Goal: Task Accomplishment & Management: Manage account settings

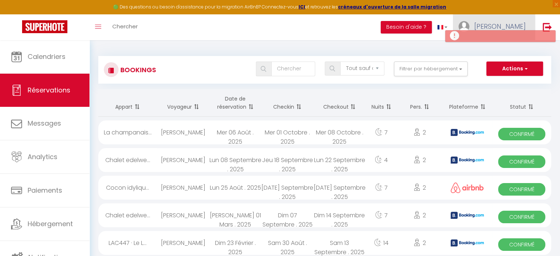
click at [495, 25] on link "[PERSON_NAME]" at bounding box center [494, 27] width 82 height 26
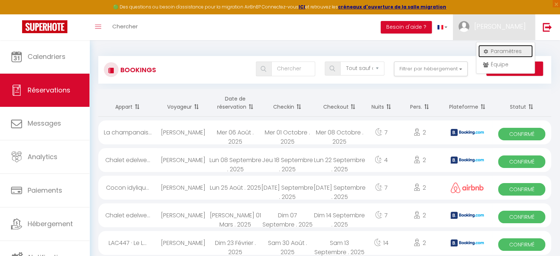
click at [497, 51] on link "Paramètres" at bounding box center [505, 51] width 54 height 13
select select "fr"
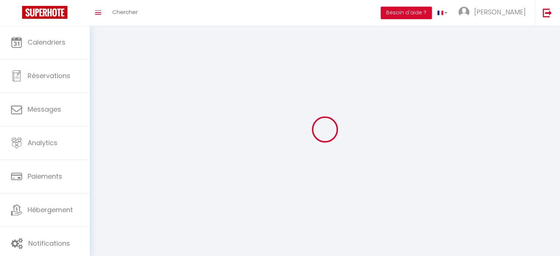
type input "[PERSON_NAME]"
type input "0676407077"
type input "[STREET_ADDRESS]"
type input "74410"
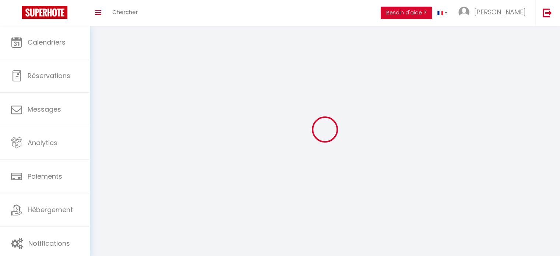
type input "SAINT JORIOZ"
type input "ULWBj5NN7BnYiIXi4JhkMzkBf"
type input "bgPD2FCCLWH6drqdPRIex4ZbM"
select select "28"
select select "fr"
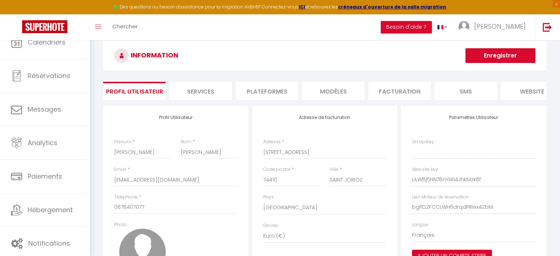
type input "ULWBj5NN7BnYiIXi4JhkMzkBf"
type input "bgPD2FCCLWH6drqdPRIex4ZbM"
type input "[URL][DOMAIN_NAME]"
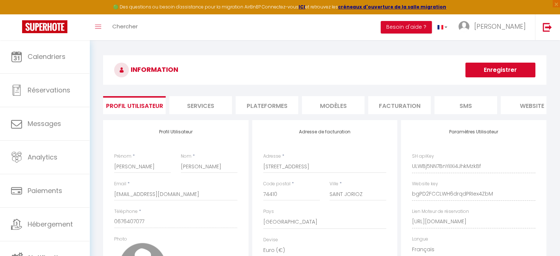
click at [269, 111] on li "Plateformes" at bounding box center [267, 105] width 63 height 18
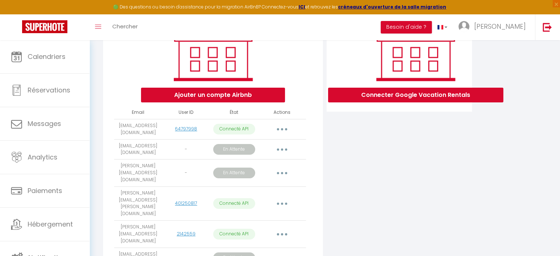
scroll to position [140, 0]
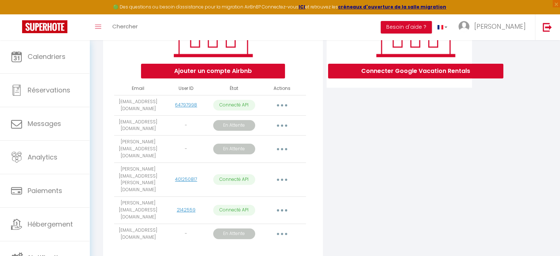
click at [283, 174] on button "button" at bounding box center [282, 180] width 21 height 12
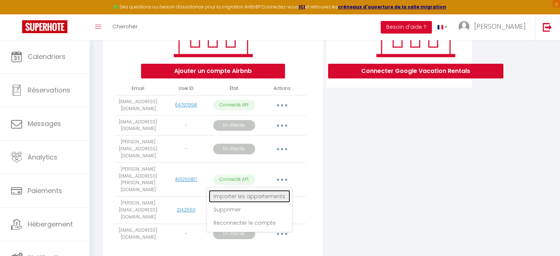
click at [255, 190] on link "Importer les appartements" at bounding box center [249, 196] width 81 height 13
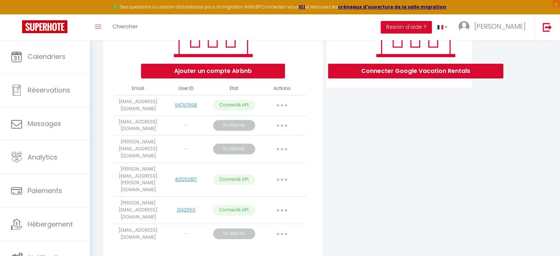
select select
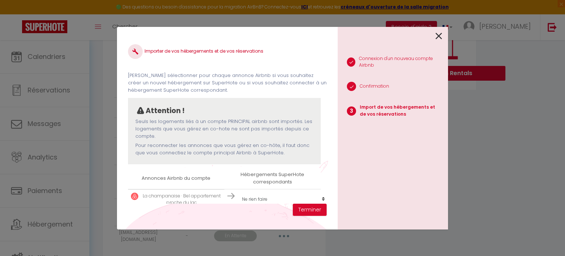
scroll to position [16, 0]
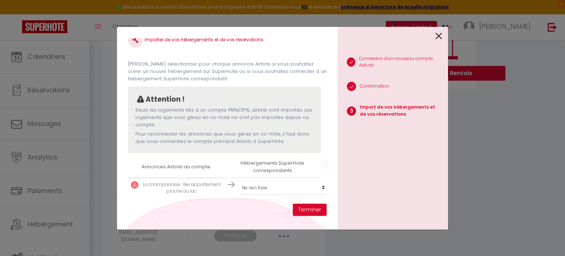
click at [437, 35] on icon at bounding box center [439, 36] width 7 height 11
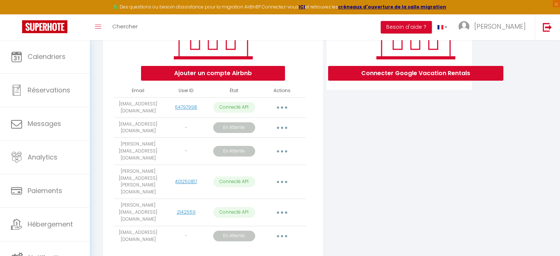
click at [281, 176] on button "button" at bounding box center [282, 182] width 21 height 12
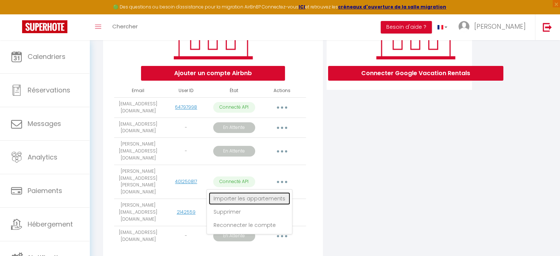
click at [234, 192] on link "Importer les appartements" at bounding box center [249, 198] width 81 height 13
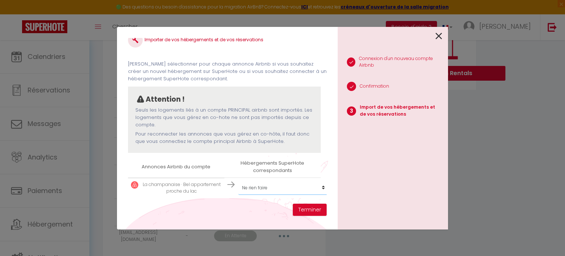
click at [248, 183] on select "Créer un nouvel hébergement Ne rien faire Chalet edelweiss · Chalet au calme da…" at bounding box center [284, 188] width 91 height 14
select select "56750"
click at [239, 181] on select "Créer un nouvel hébergement Ne rien faire Chalet edelweiss · Chalet au calme da…" at bounding box center [284, 188] width 91 height 14
click at [308, 208] on button "Terminer" at bounding box center [310, 210] width 34 height 13
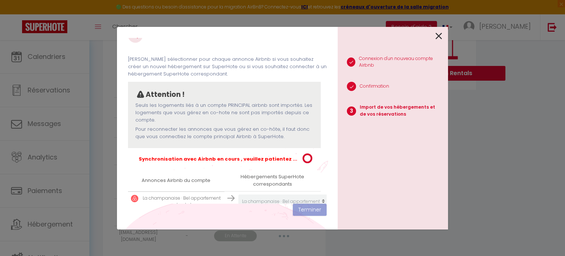
scroll to position [35, 2]
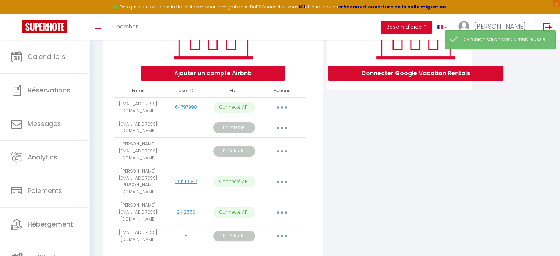
click at [282, 206] on button "button" at bounding box center [282, 212] width 21 height 12
click at [255, 223] on link "Importer les appartements" at bounding box center [249, 229] width 81 height 13
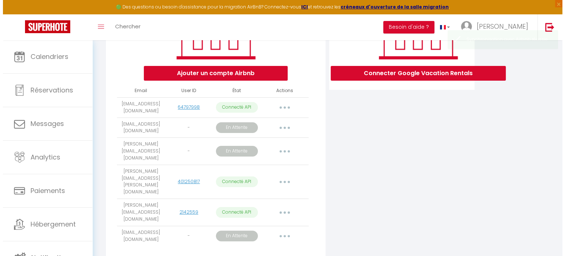
scroll to position [34, 2]
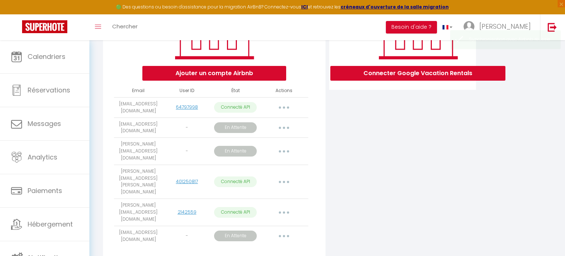
select select "63280"
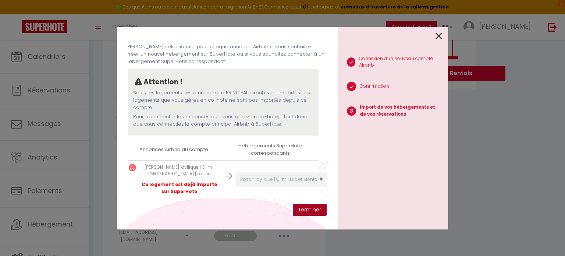
click at [312, 206] on button "Terminer" at bounding box center [310, 210] width 34 height 13
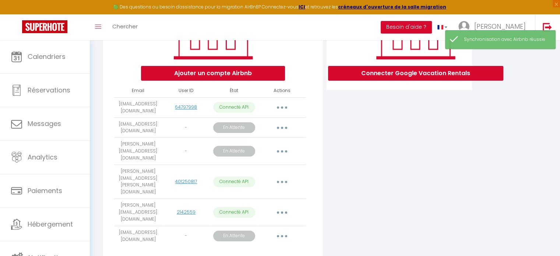
click at [285, 109] on button "button" at bounding box center [282, 108] width 21 height 12
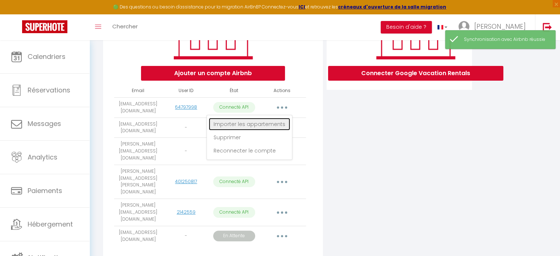
click at [251, 130] on link "Importer les appartements" at bounding box center [249, 124] width 81 height 13
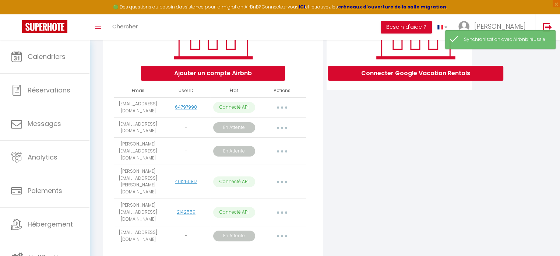
select select "56381"
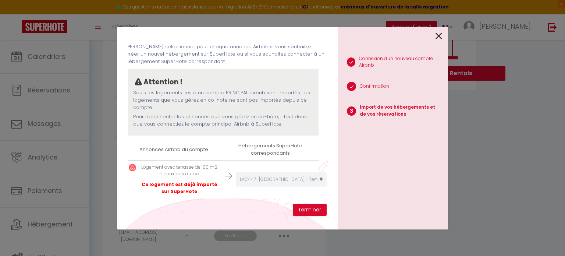
click at [165, 166] on p "Logement avec terrasse de 100 m2 à deux pas du lac" at bounding box center [180, 171] width 80 height 14
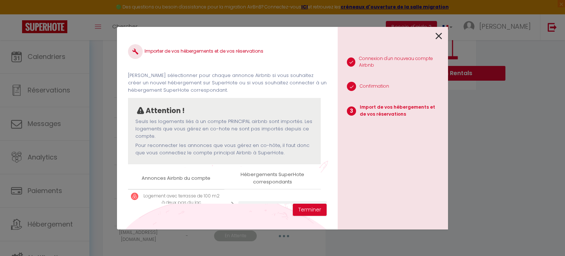
scroll to position [34, 0]
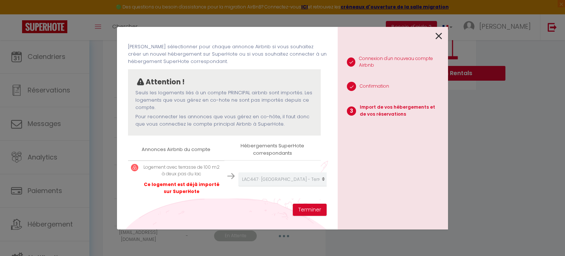
click at [181, 169] on p "Logement avec terrasse de 100 m2 à deux pas du lac" at bounding box center [182, 171] width 80 height 14
click at [167, 160] on td "Logement avec terrasse de 100 m2 à deux pas du lac Ce logement est déjà importé…" at bounding box center [176, 179] width 96 height 38
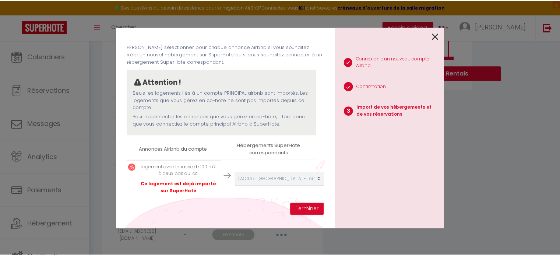
scroll to position [34, 2]
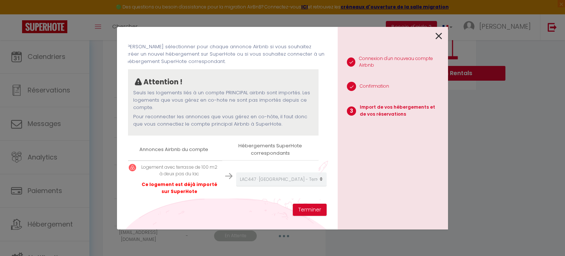
click at [440, 32] on icon at bounding box center [439, 36] width 7 height 11
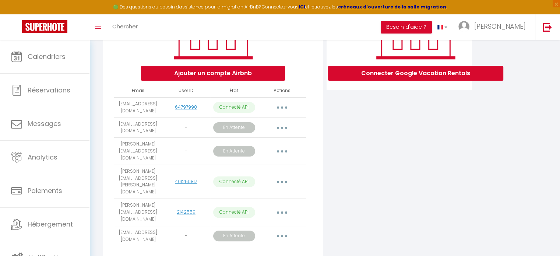
click at [274, 111] on button "button" at bounding box center [282, 108] width 21 height 12
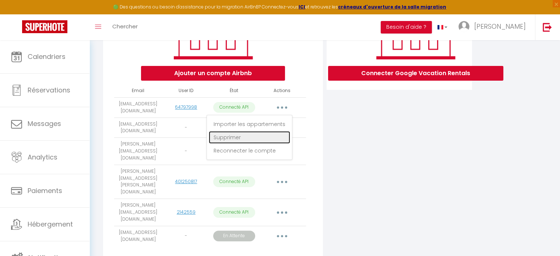
click at [231, 144] on link "Supprimer" at bounding box center [249, 137] width 81 height 13
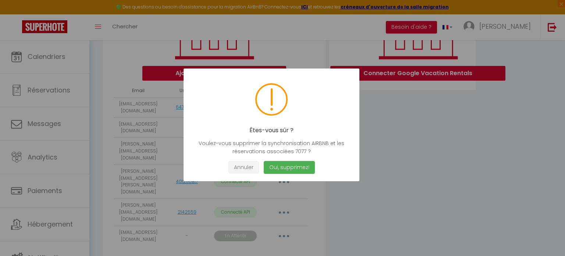
click at [249, 165] on button "Annuler" at bounding box center [244, 167] width 31 height 13
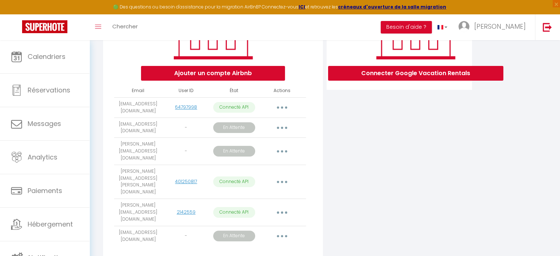
click at [284, 109] on button "button" at bounding box center [282, 108] width 21 height 12
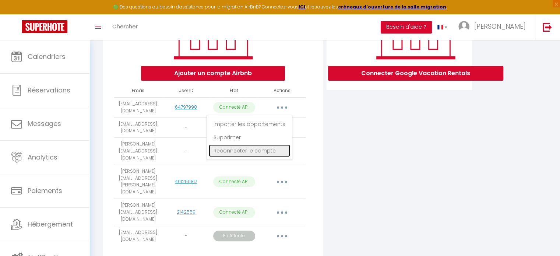
click at [241, 154] on link "Reconnecter le compte" at bounding box center [249, 150] width 81 height 13
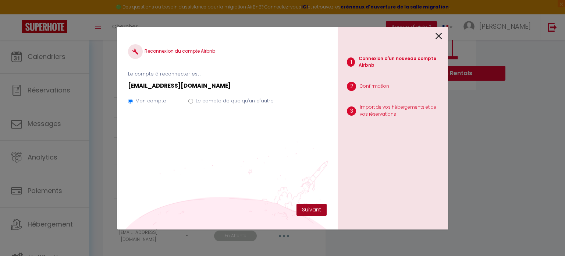
click at [319, 208] on button "Suivant" at bounding box center [312, 210] width 30 height 13
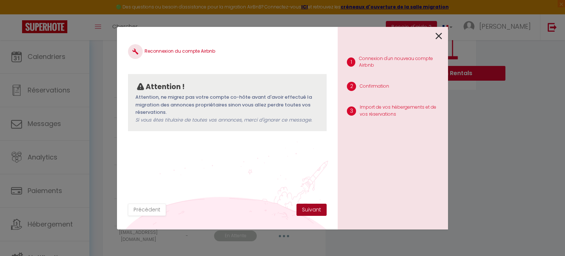
click at [319, 208] on button "Suivant" at bounding box center [312, 210] width 30 height 13
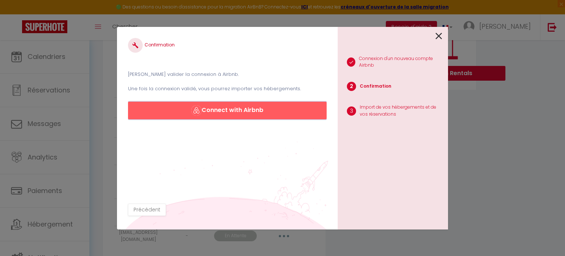
click at [226, 116] on button "Connect with Airbnb" at bounding box center [227, 111] width 199 height 18
click at [441, 35] on icon at bounding box center [439, 36] width 7 height 11
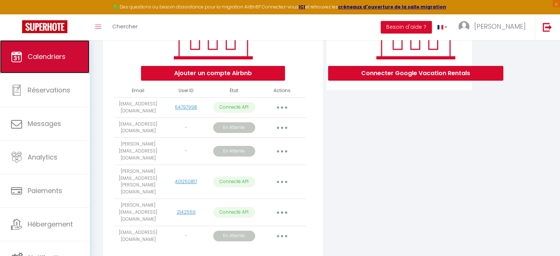
click at [42, 66] on link "Calendriers" at bounding box center [44, 56] width 89 height 33
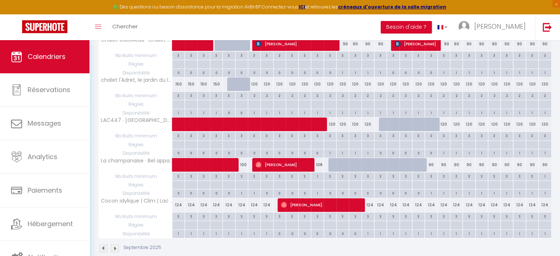
scroll to position [172, 0]
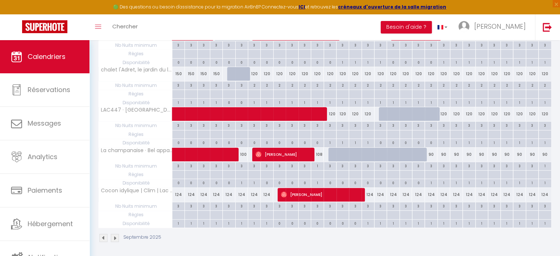
click at [369, 193] on div "124" at bounding box center [367, 195] width 13 height 14
type input "124"
type input "Mar 16 Septembre 2025"
type input "Mer 17 Septembre 2025"
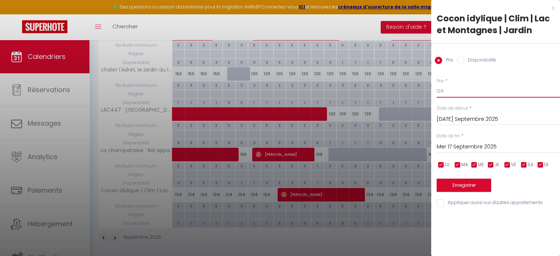
click at [454, 91] on input "124" at bounding box center [498, 90] width 123 height 13
type input "125"
click at [451, 148] on input "Mer 17 Septembre 2025" at bounding box center [498, 147] width 123 height 10
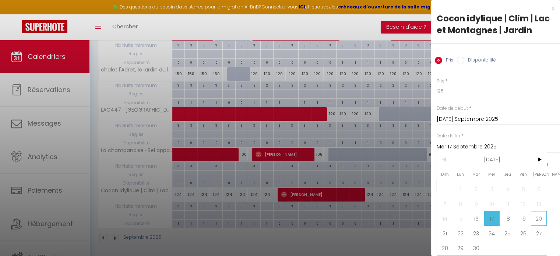
click at [541, 218] on span "20" at bounding box center [539, 218] width 16 height 15
type input "Sam 20 Septembre 2025"
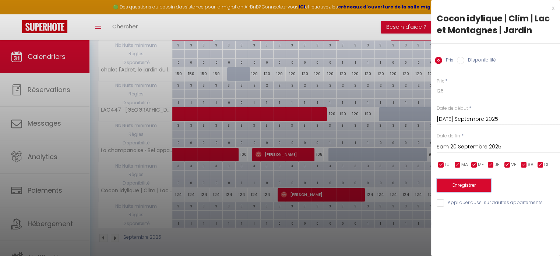
click at [469, 181] on button "Enregistrer" at bounding box center [464, 185] width 54 height 13
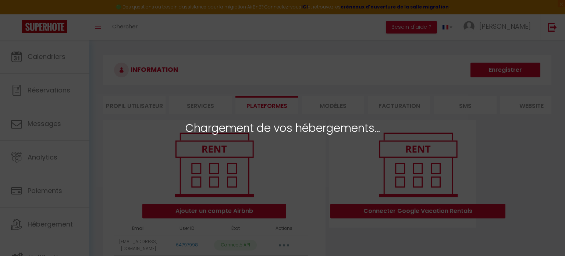
select select "56381"
select select "56750"
select select "63280"
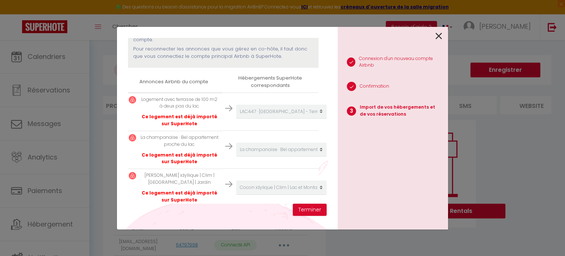
scroll to position [96, 2]
click at [197, 114] on p "Ce logement est déjà importé sur SuperHote" at bounding box center [180, 121] width 80 height 14
click at [207, 117] on p "Ce logement est déjà importé sur SuperHote" at bounding box center [180, 121] width 80 height 14
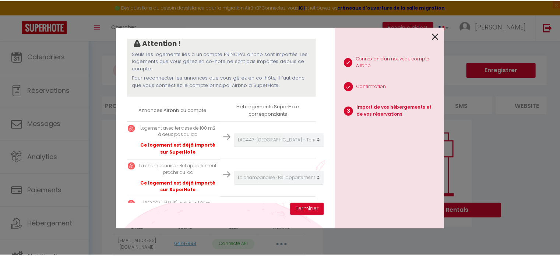
scroll to position [0, 2]
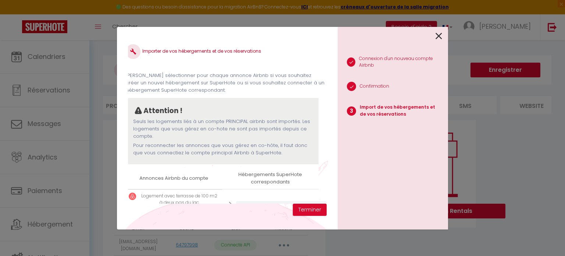
click at [439, 36] on icon at bounding box center [439, 36] width 7 height 11
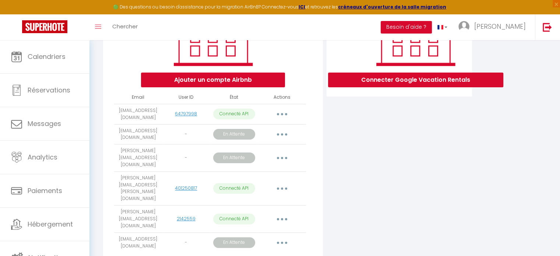
scroll to position [133, 0]
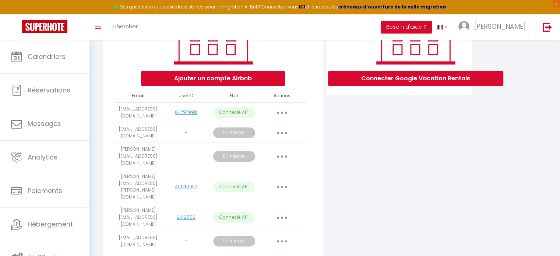
click at [282, 115] on button "button" at bounding box center [282, 113] width 21 height 12
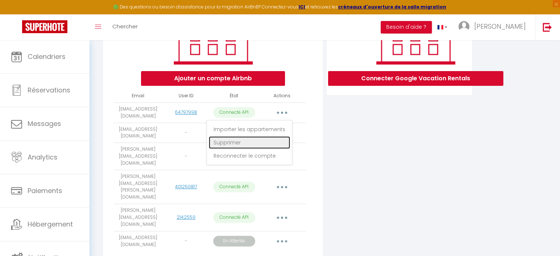
click at [229, 149] on link "Supprimer" at bounding box center [249, 142] width 81 height 13
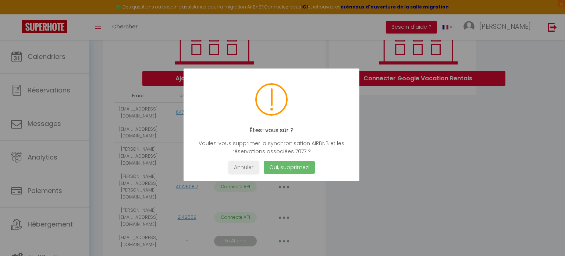
click at [300, 167] on button "Oui, supprimez!" at bounding box center [289, 167] width 51 height 13
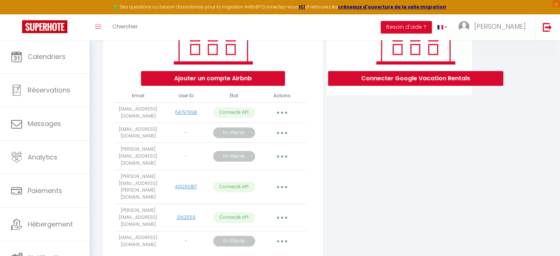
scroll to position [120, 0]
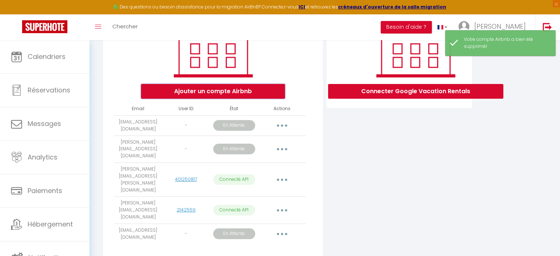
click at [230, 97] on button "Ajouter un compte Airbnb" at bounding box center [213, 91] width 144 height 15
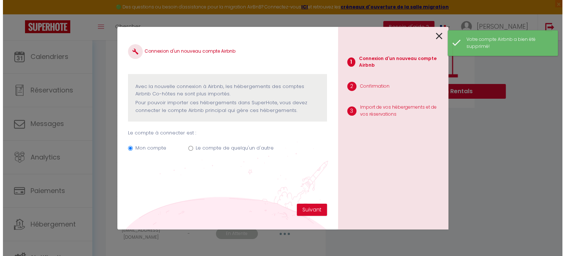
scroll to position [118, 0]
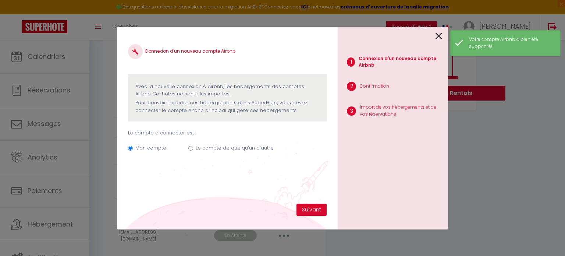
click at [216, 147] on label "Le compte de quelqu'un d'autre" at bounding box center [235, 147] width 78 height 7
click at [193, 147] on input "Le compte de quelqu'un d'autre" at bounding box center [190, 148] width 5 height 5
radio input "true"
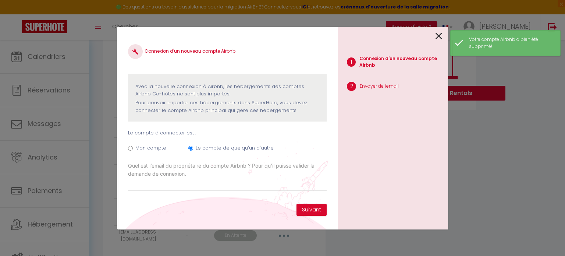
click at [141, 147] on label "Mon compte" at bounding box center [150, 147] width 31 height 7
click at [133, 147] on input "Mon compte" at bounding box center [130, 148] width 5 height 5
radio input "true"
radio input "false"
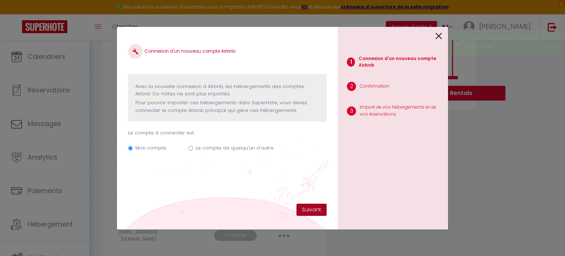
click at [308, 209] on button "Suivant" at bounding box center [312, 210] width 30 height 13
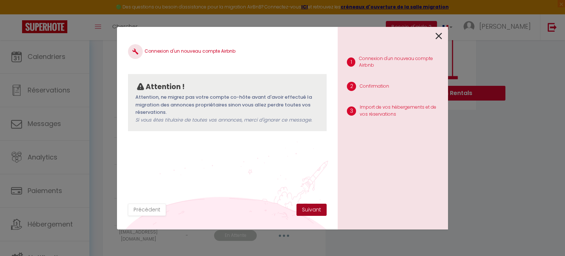
click at [317, 213] on button "Suivant" at bounding box center [312, 210] width 30 height 13
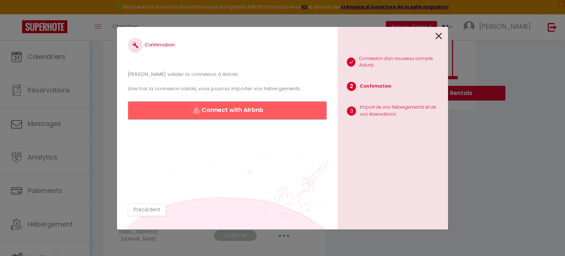
click at [221, 112] on button "Connect with Airbnb" at bounding box center [227, 111] width 199 height 18
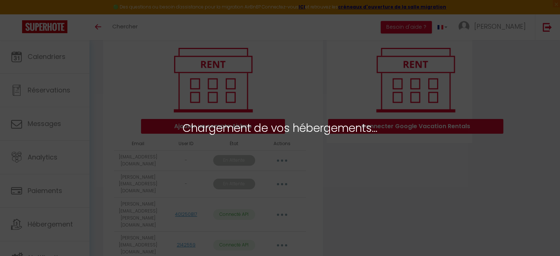
scroll to position [85, 0]
select select "56750"
select select "63280"
select select
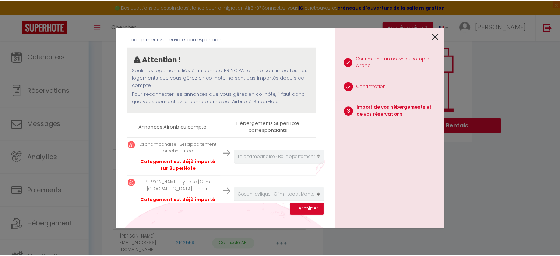
scroll to position [92, 2]
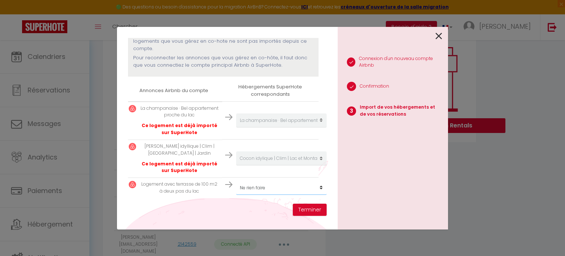
click at [253, 184] on select "Créer un nouvel hébergement Ne rien faire Chalet edelweiss · Chalet au calme da…" at bounding box center [281, 188] width 91 height 14
click at [206, 189] on p "Logement avec terrasse de 100 m2 à deux pas du lac" at bounding box center [180, 188] width 80 height 14
click at [305, 210] on button "Terminer" at bounding box center [310, 210] width 34 height 13
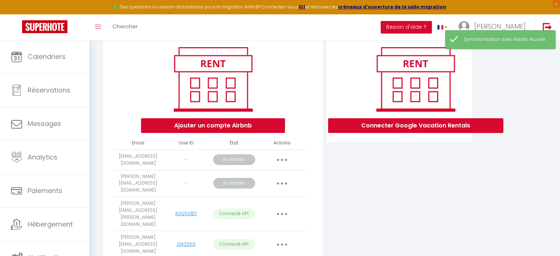
scroll to position [140, 0]
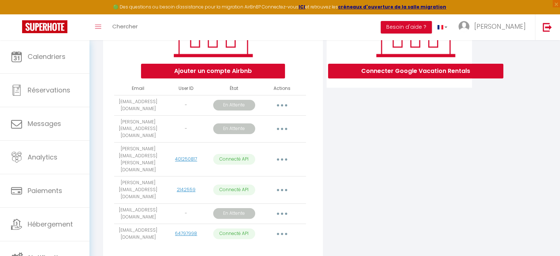
click at [282, 228] on button "button" at bounding box center [282, 234] width 21 height 12
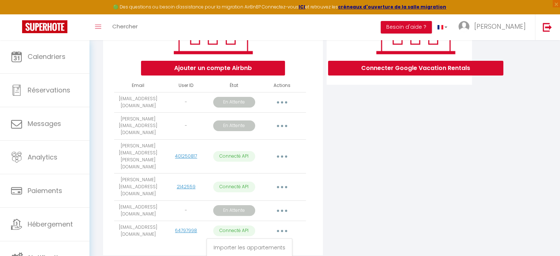
scroll to position [0, 0]
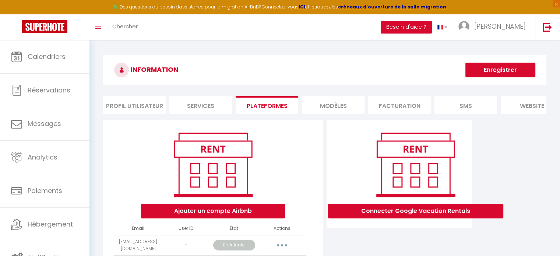
click at [498, 73] on button "Enregistrer" at bounding box center [500, 70] width 70 height 15
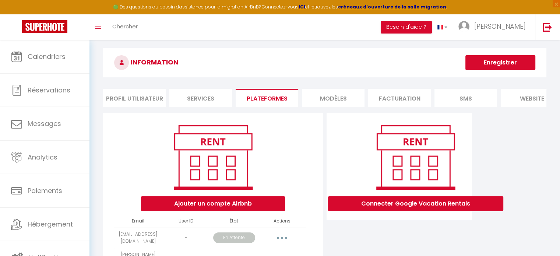
scroll to position [7, 0]
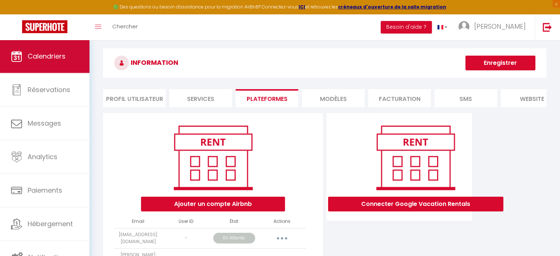
click at [38, 56] on span "Calendriers" at bounding box center [47, 56] width 38 height 9
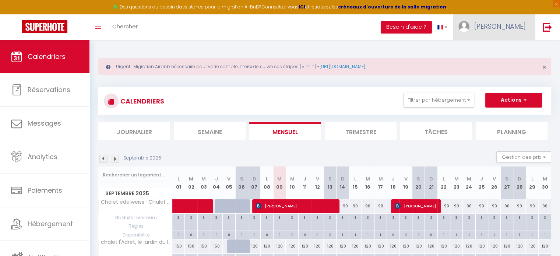
click at [515, 30] on span "[PERSON_NAME]" at bounding box center [500, 26] width 52 height 9
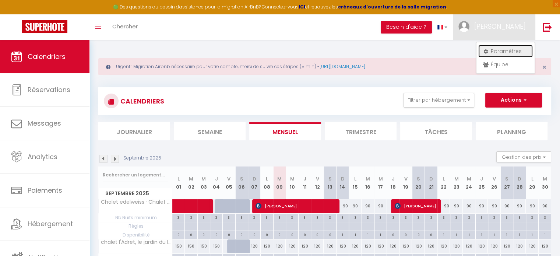
click at [504, 52] on link "Paramètres" at bounding box center [505, 51] width 54 height 13
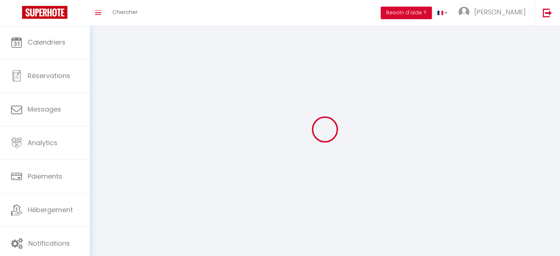
type input "[PERSON_NAME]"
type input "0676407077"
type input "[STREET_ADDRESS]"
type input "74410"
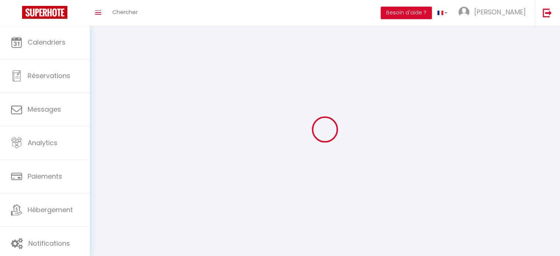
type input "SAINT JORIOZ"
type input "ULWBj5NN7BnYiIXi4JhkMzkBf"
type input "bgPD2FCCLWH6drqdPRIex4ZbM"
type input "[URL][DOMAIN_NAME]"
type input "ULWBj5NN7BnYiIXi4JhkMzkBf"
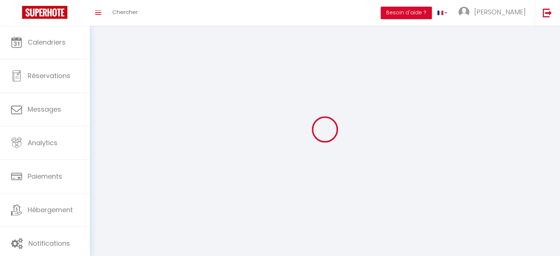
type input "bgPD2FCCLWH6drqdPRIex4ZbM"
type input "[URL][DOMAIN_NAME]"
select select "28"
select select "fr"
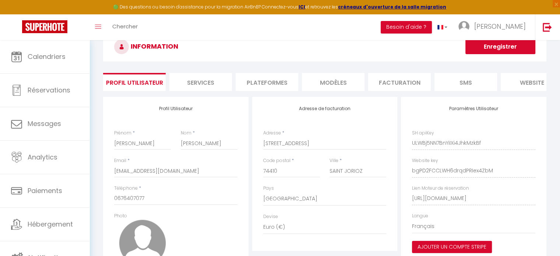
scroll to position [20, 0]
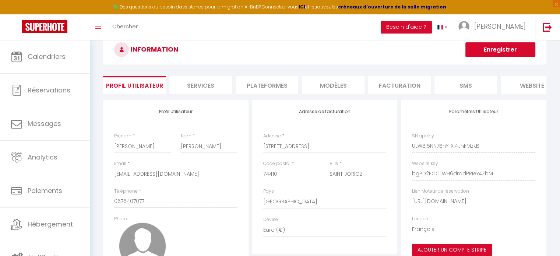
click at [246, 92] on li "Plateformes" at bounding box center [267, 85] width 63 height 18
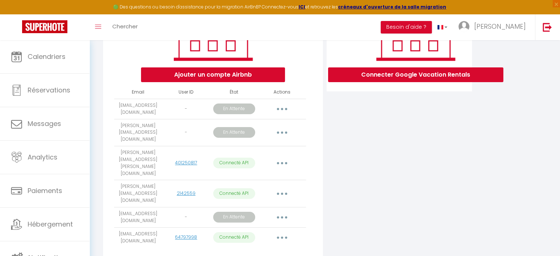
scroll to position [140, 0]
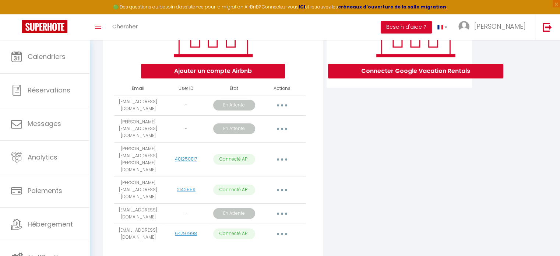
click at [329, 135] on div "Connecter Google Vacation Rentals" at bounding box center [399, 121] width 149 height 282
